Goal: Check status: Verify the current state of an ongoing process or item

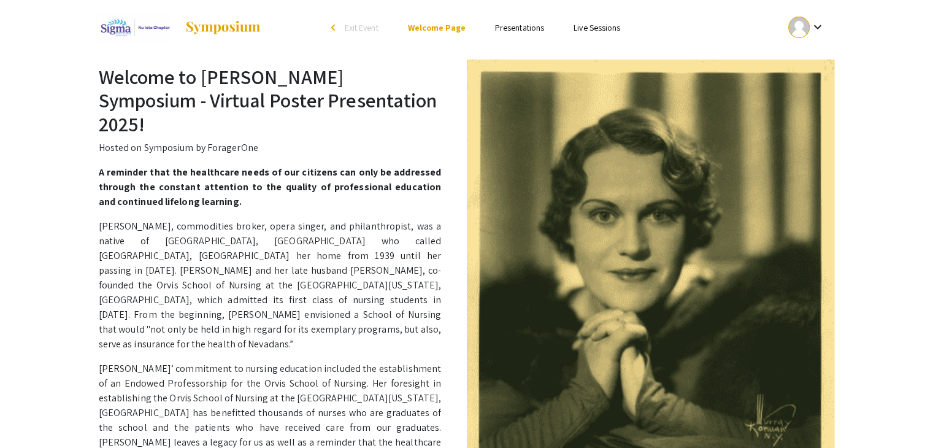
click at [518, 29] on link "Presentations" at bounding box center [519, 27] width 49 height 11
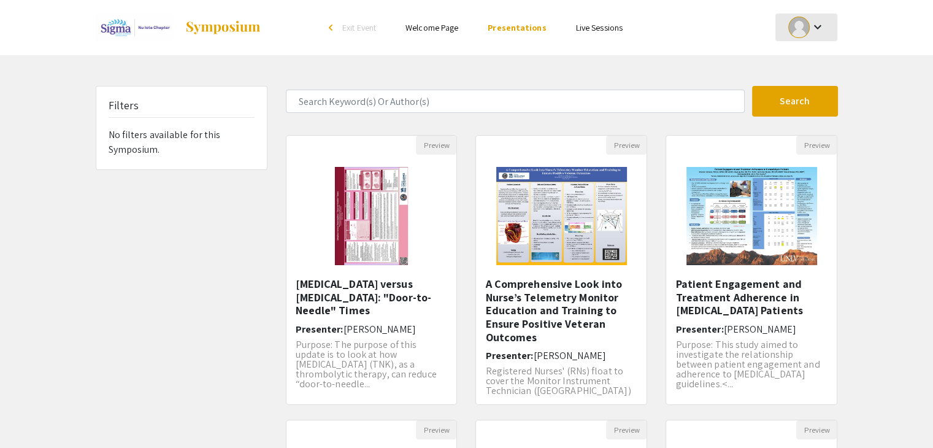
click at [807, 37] on div "keyboard_arrow_down" at bounding box center [806, 27] width 42 height 28
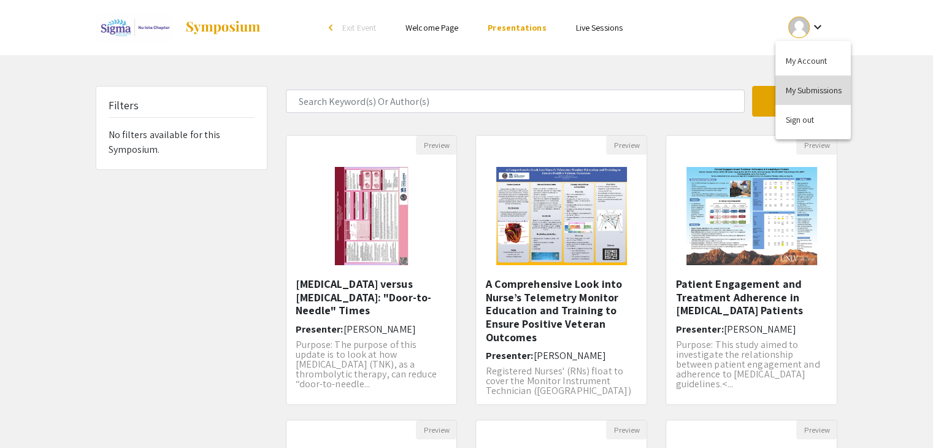
click at [812, 96] on button "My Submissions" at bounding box center [812, 89] width 75 height 29
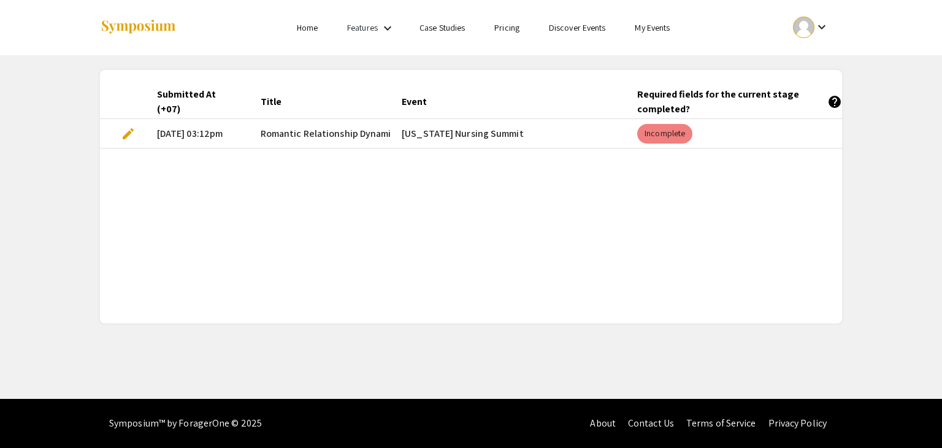
drag, startPoint x: 373, startPoint y: 121, endPoint x: 376, endPoint y: 126, distance: 6.3
click at [373, 126] on span "Romantic Relationship Dynamics and Mental Health Outcomes among [DEMOGRAPHIC_DA…" at bounding box center [524, 133] width 527 height 15
click at [394, 140] on mat-cell "[US_STATE] Nursing Summit" at bounding box center [510, 133] width 236 height 29
drag, startPoint x: 274, startPoint y: 149, endPoint x: 291, endPoint y: 147, distance: 17.4
click at [291, 147] on div "Submitted At (+07) Title Event Required fields for the current stage completed?…" at bounding box center [471, 197] width 742 height 224
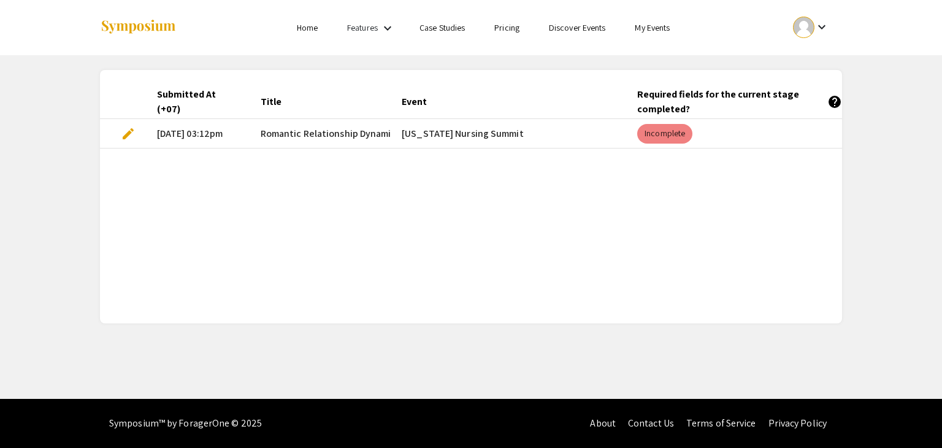
scroll to position [0, 305]
click at [510, 219] on div "Submitted At (+07) Title Event Required fields for the current stage completed?…" at bounding box center [471, 197] width 742 height 224
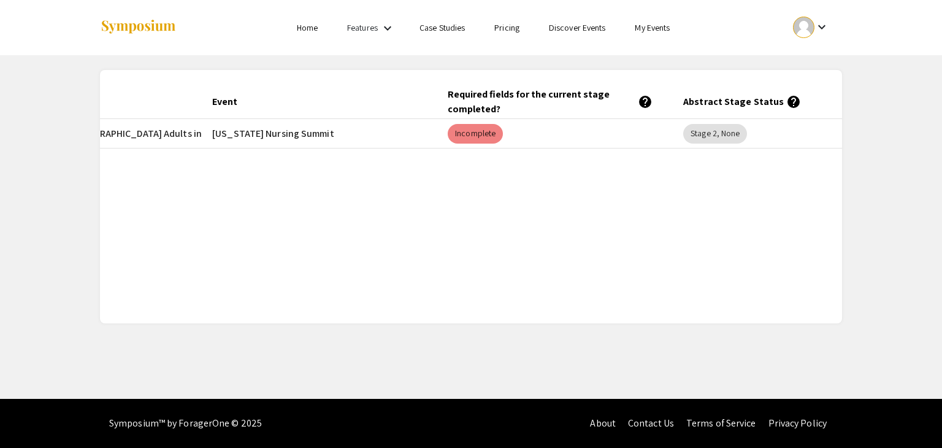
scroll to position [0, 256]
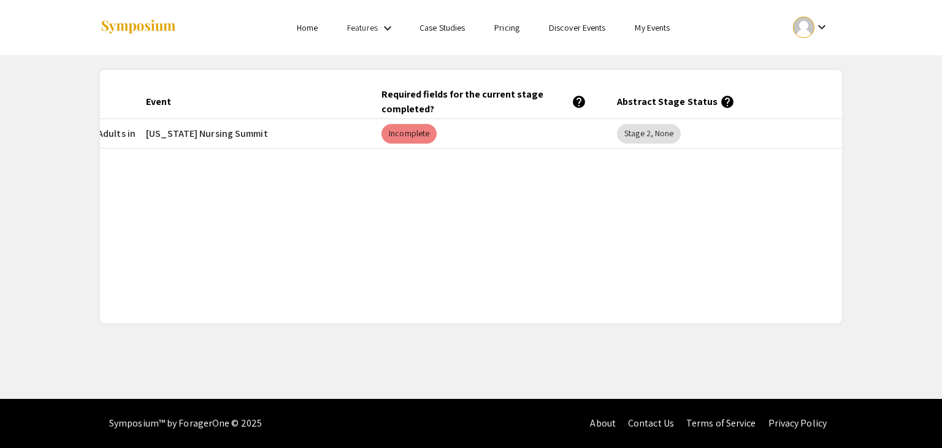
click at [422, 148] on mat-cell "Incomplete" at bounding box center [490, 133] width 236 height 29
click at [421, 134] on mat-chip "Incomplete" at bounding box center [409, 134] width 55 height 20
click at [428, 172] on div "Submitted At (+07) Title Event Required fields for the current stage completed?…" at bounding box center [471, 197] width 742 height 224
click at [668, 118] on mat-header-cell "Abstract Stage Status help" at bounding box center [725, 102] width 236 height 34
click at [389, 140] on mat-chip "Incomplete" at bounding box center [409, 134] width 55 height 20
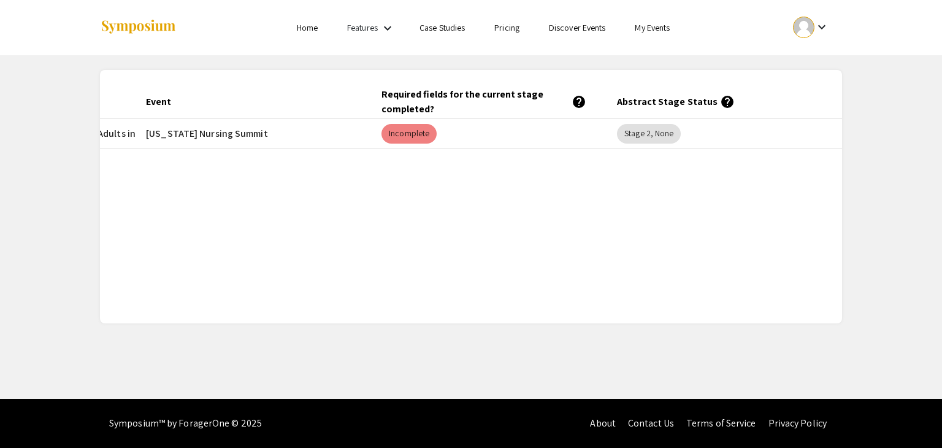
click at [584, 99] on mat-icon "help" at bounding box center [579, 101] width 15 height 15
click at [572, 167] on div "Submitted At (+07) Title Event Required fields for the current stage completed?…" at bounding box center [471, 197] width 742 height 224
click at [814, 41] on li "keyboard_arrow_down" at bounding box center [811, 27] width 62 height 29
click at [820, 22] on mat-icon "keyboard_arrow_down" at bounding box center [822, 27] width 15 height 15
click at [829, 88] on button "My Submissions" at bounding box center [817, 89] width 75 height 29
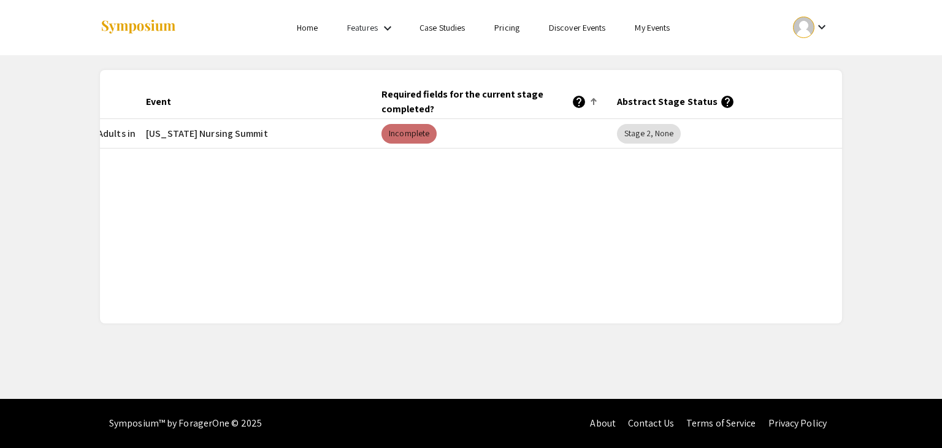
click at [413, 133] on mat-chip "Incomplete" at bounding box center [409, 134] width 55 height 20
click at [647, 128] on mat-chip "Stage 2, None" at bounding box center [649, 134] width 64 height 20
click at [728, 99] on mat-header-cell "Abstract Stage Status help" at bounding box center [725, 102] width 236 height 34
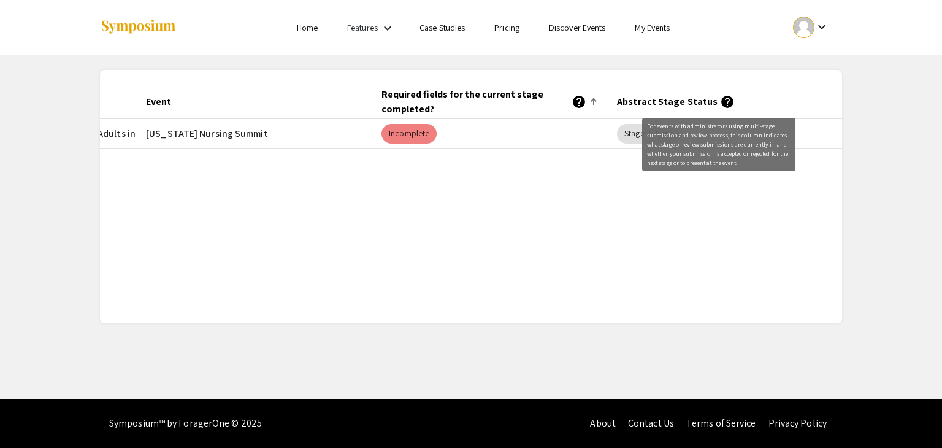
drag, startPoint x: 717, startPoint y: 104, endPoint x: 707, endPoint y: 129, distance: 27.8
click at [720, 104] on mat-icon "help" at bounding box center [727, 101] width 15 height 15
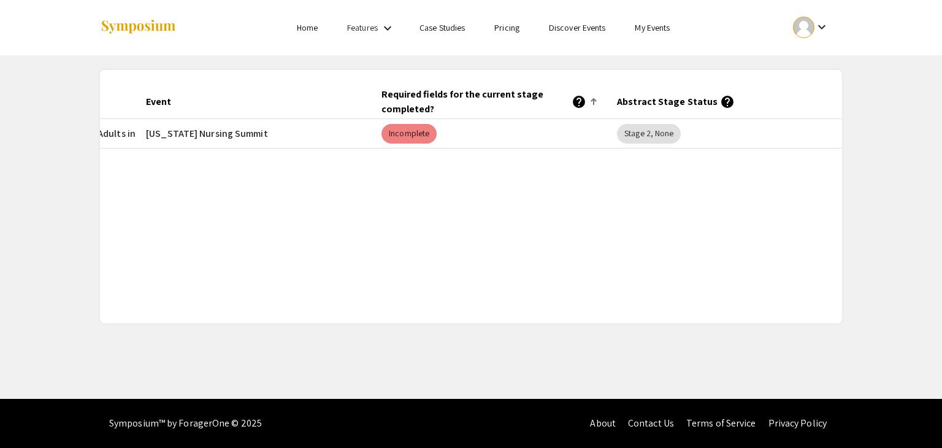
click at [606, 274] on div "Submitted At (+07) Title Event Required fields for the current stage completed?…" at bounding box center [471, 197] width 742 height 224
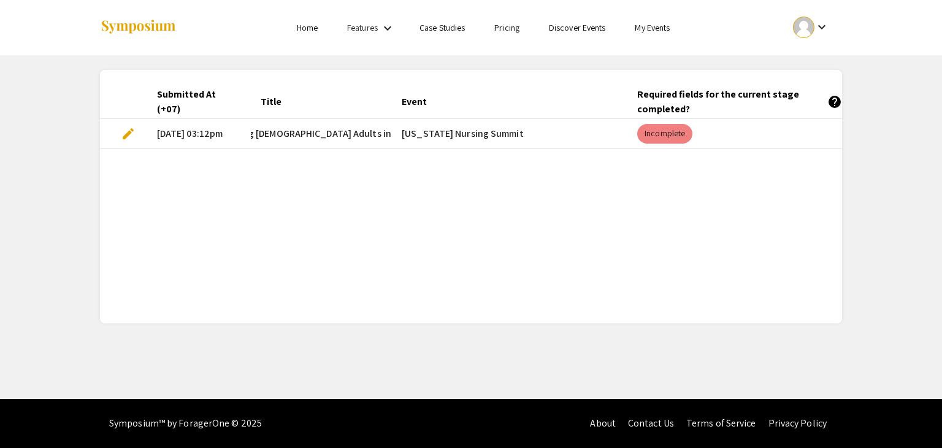
click at [278, 193] on div "Submitted At (+07) Title Event Required fields for the current stage completed?…" at bounding box center [471, 197] width 742 height 224
click at [684, 135] on mat-chip "Incomplete" at bounding box center [664, 134] width 55 height 20
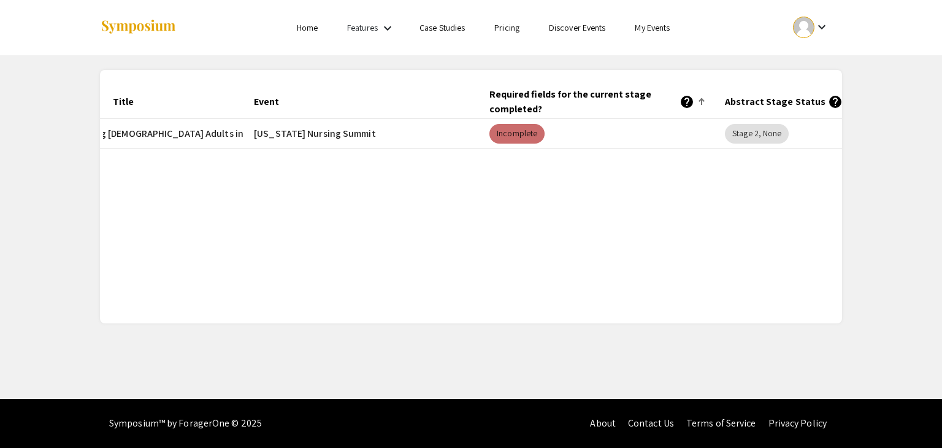
scroll to position [0, 256]
